Goal: Information Seeking & Learning: Find contact information

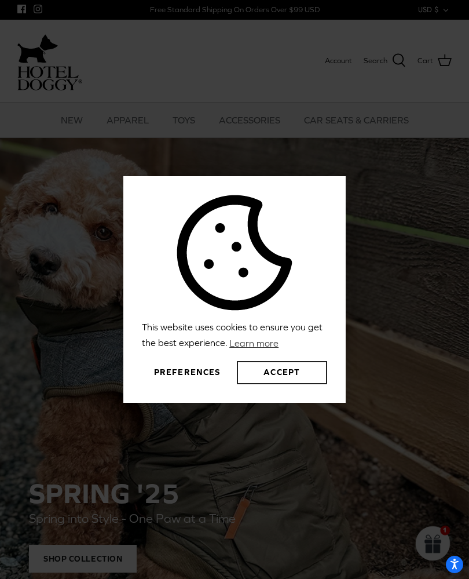
click at [266, 384] on button "Accept" at bounding box center [282, 372] width 90 height 23
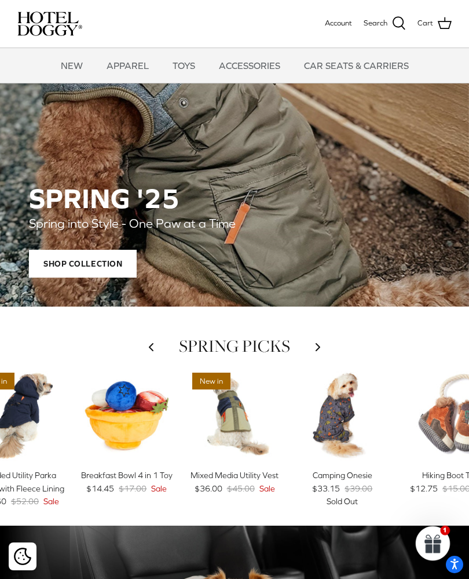
scroll to position [176, 0]
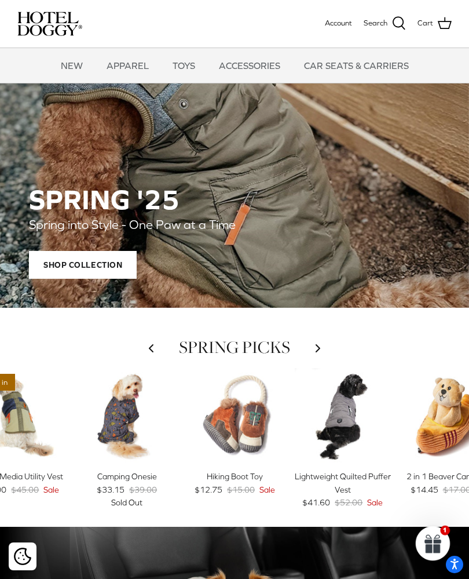
click at [343, 24] on span "Account" at bounding box center [338, 23] width 27 height 9
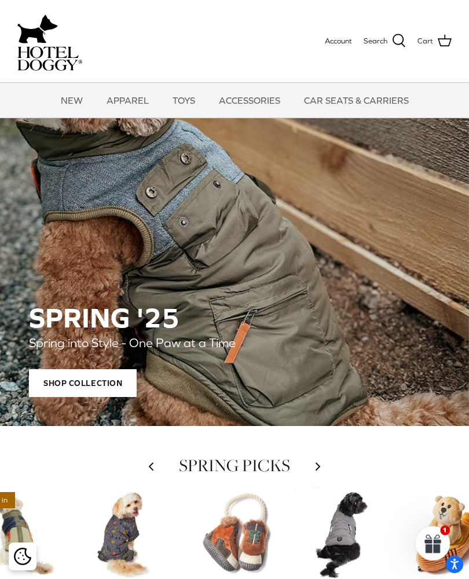
scroll to position [197, 0]
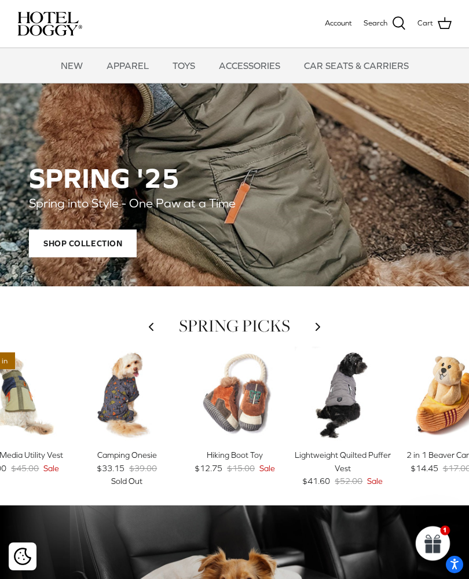
click at [91, 244] on span "Shop Collection" at bounding box center [83, 244] width 108 height 28
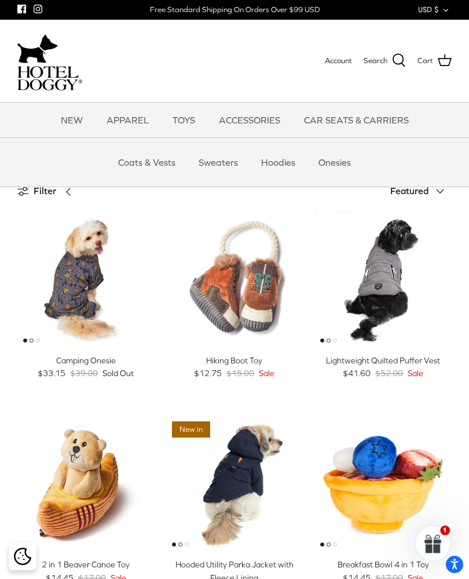
click at [149, 167] on link "Coats & Vests" at bounding box center [147, 162] width 78 height 35
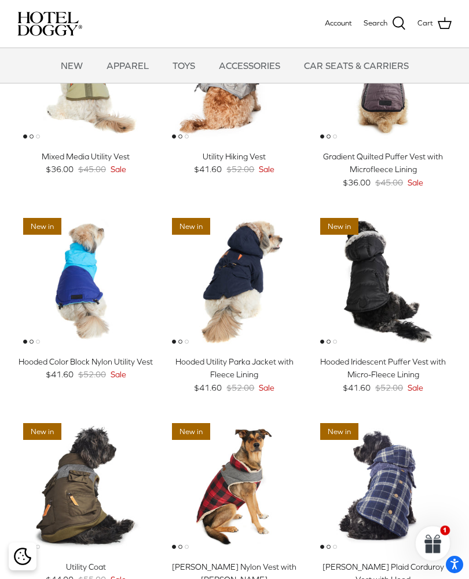
scroll to position [82, 0]
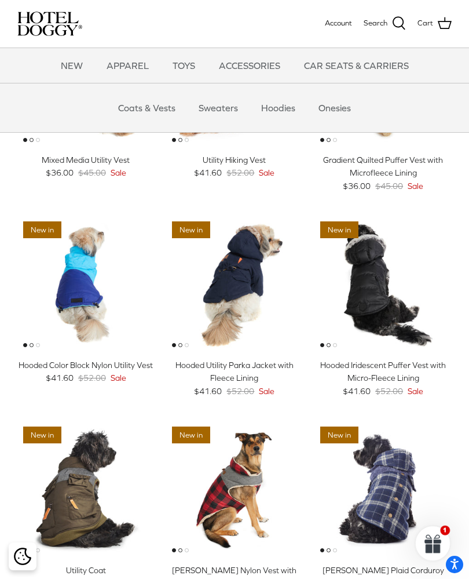
click at [227, 107] on link "Sweaters" at bounding box center [218, 107] width 60 height 35
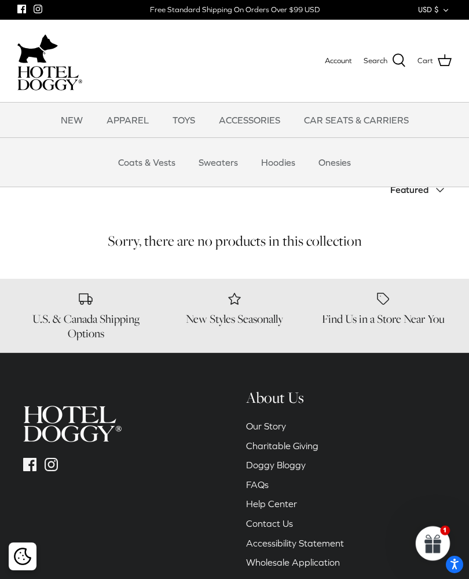
click at [332, 167] on link "Onesies" at bounding box center [334, 162] width 53 height 35
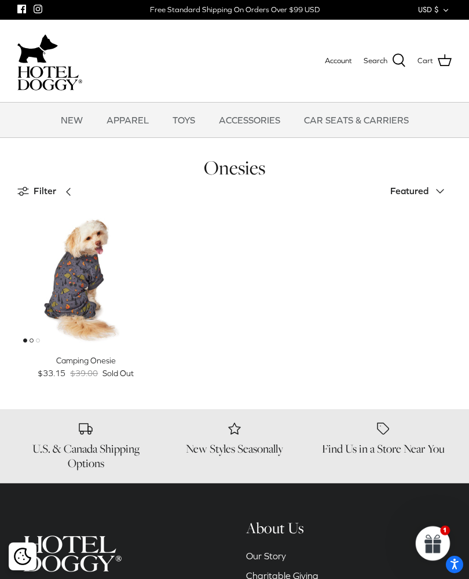
click at [80, 120] on link "NEW" at bounding box center [71, 120] width 43 height 35
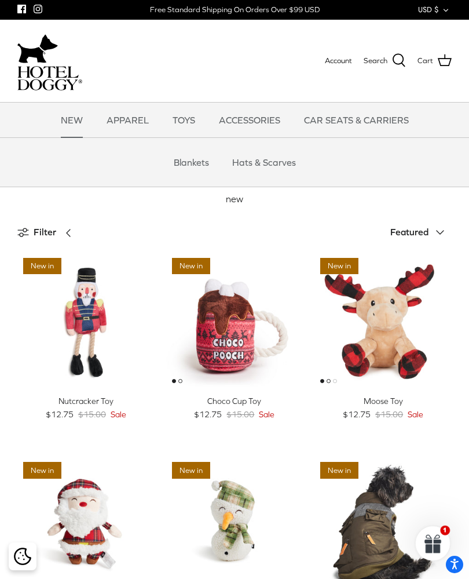
click at [257, 162] on link "Hats & Scarves" at bounding box center [264, 162] width 85 height 35
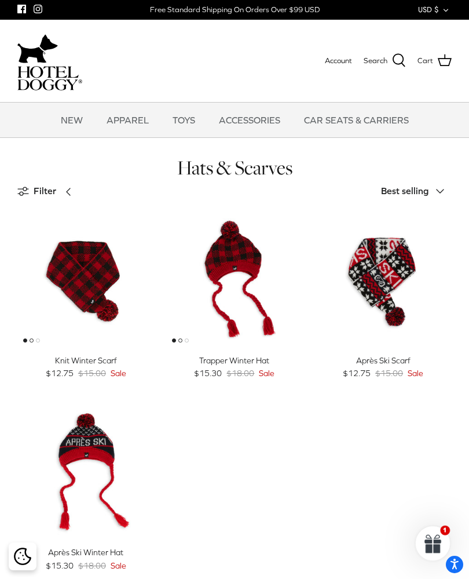
click at [349, 120] on link "CAR SEATS & CARRIERS" at bounding box center [357, 120] width 126 height 35
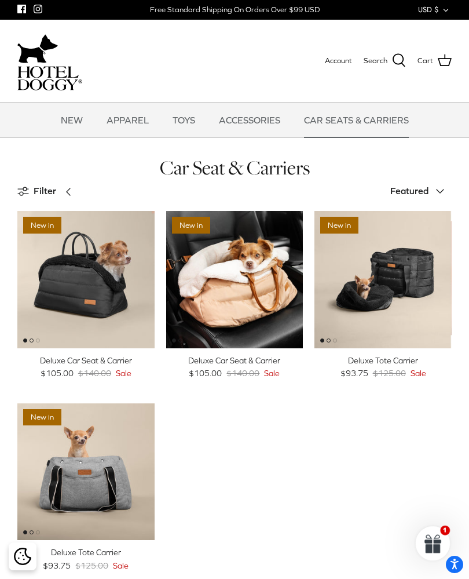
click at [187, 115] on link "TOYS" at bounding box center [183, 120] width 43 height 35
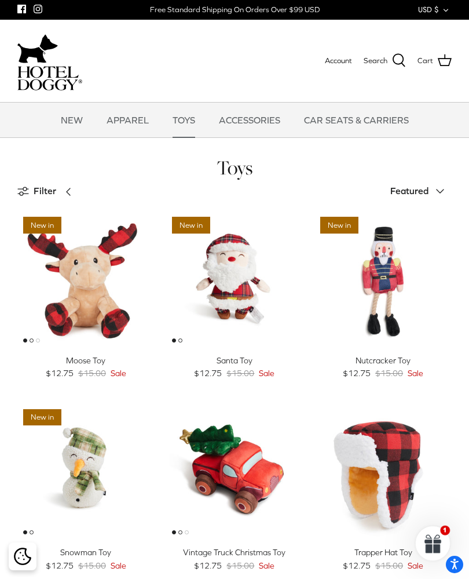
click at [377, 65] on span "Search" at bounding box center [376, 61] width 24 height 12
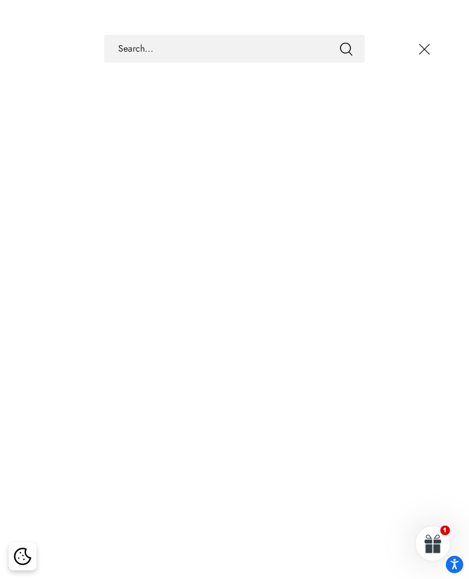
click at [136, 50] on input "Search Store" at bounding box center [234, 49] width 261 height 28
type input "Contact email"
click at [346, 49] on button "Submit" at bounding box center [346, 48] width 14 height 15
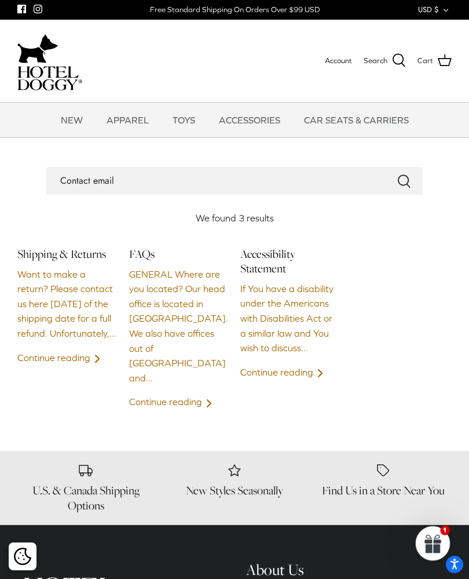
click at [60, 363] on link "Continue reading Right" at bounding box center [60, 357] width 87 height 10
